Goal: Information Seeking & Learning: Learn about a topic

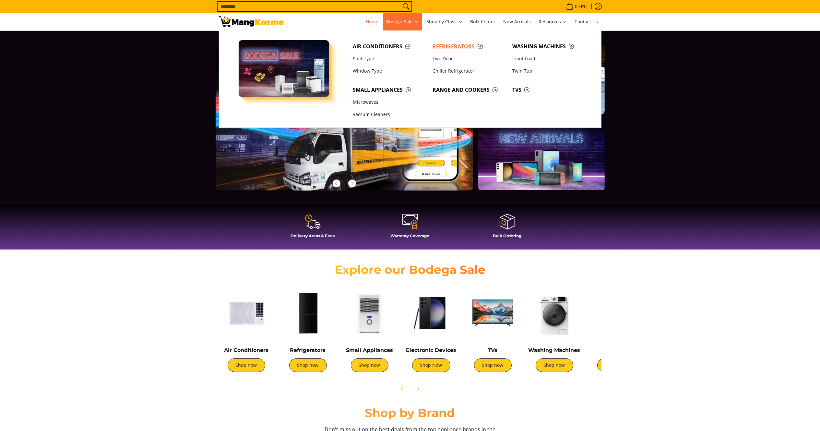
click at [445, 41] on link "Refrigerators" at bounding box center [469, 46] width 80 height 12
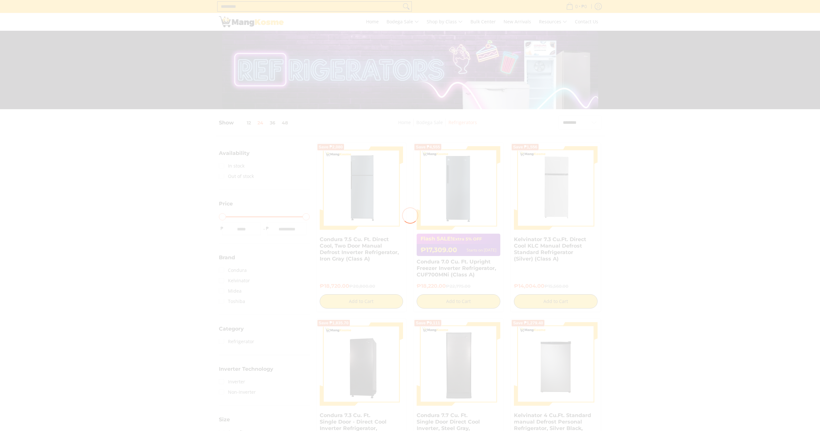
scroll to position [307, 0]
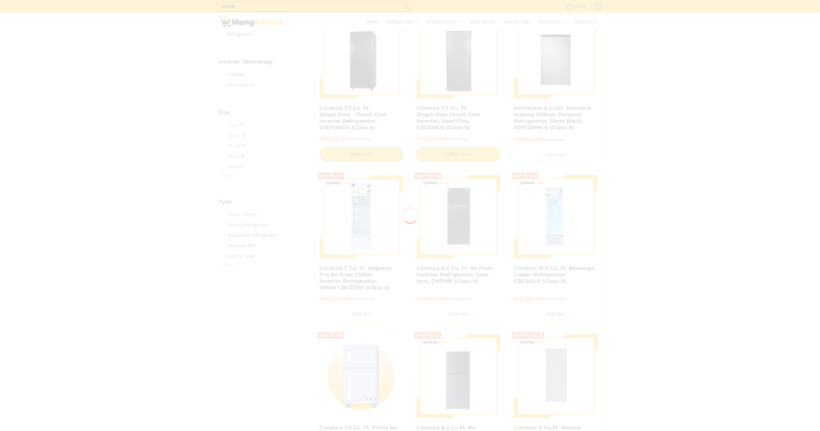
click at [229, 265] on div at bounding box center [410, 215] width 820 height 431
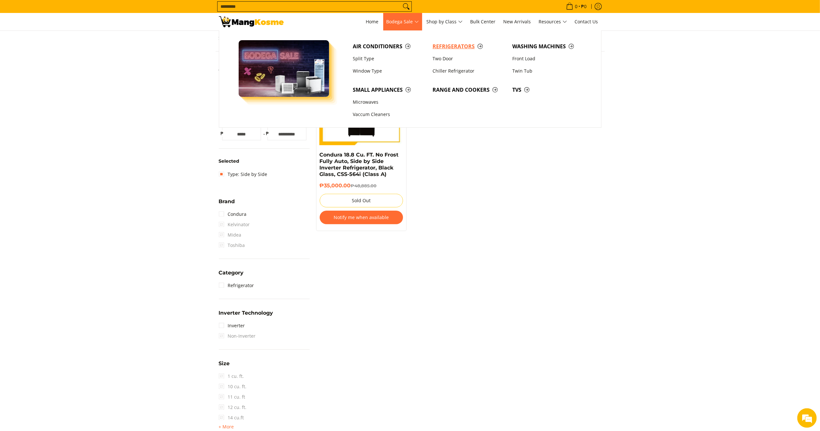
click at [449, 41] on link "Refrigerators" at bounding box center [469, 46] width 80 height 12
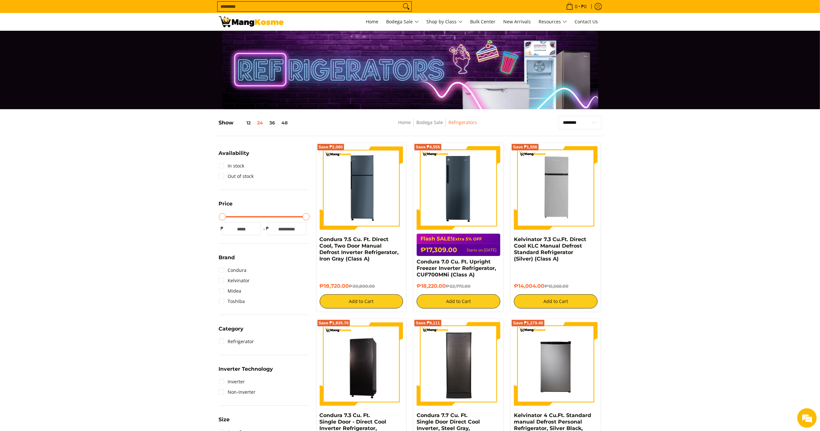
click at [327, 5] on input "Search..." at bounding box center [308, 7] width 183 height 10
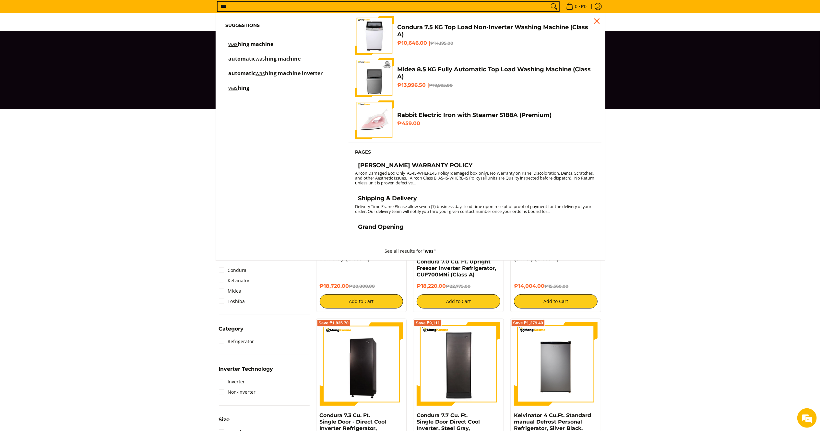
type input "***"
click at [263, 46] on span "hing machine" at bounding box center [256, 44] width 36 height 7
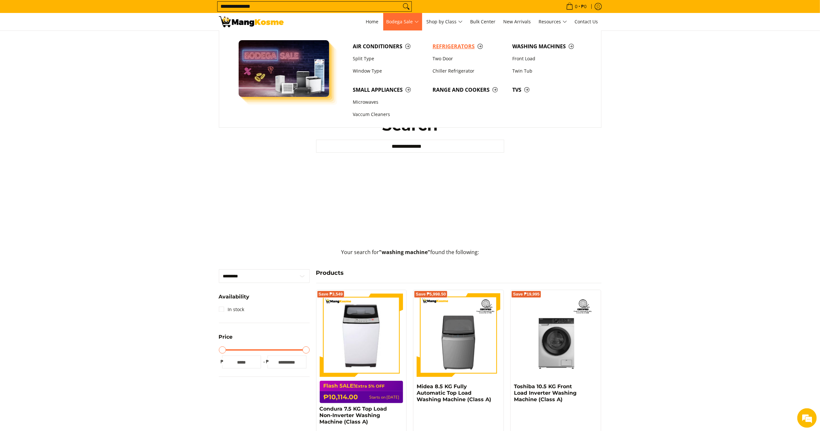
click at [443, 45] on span "Refrigerators" at bounding box center [468, 46] width 73 height 8
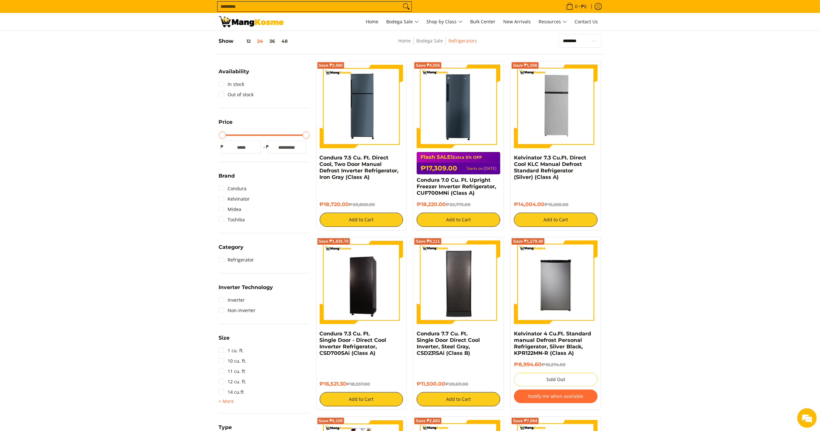
scroll to position [78, 0]
